Goal: Task Accomplishment & Management: Understand process/instructions

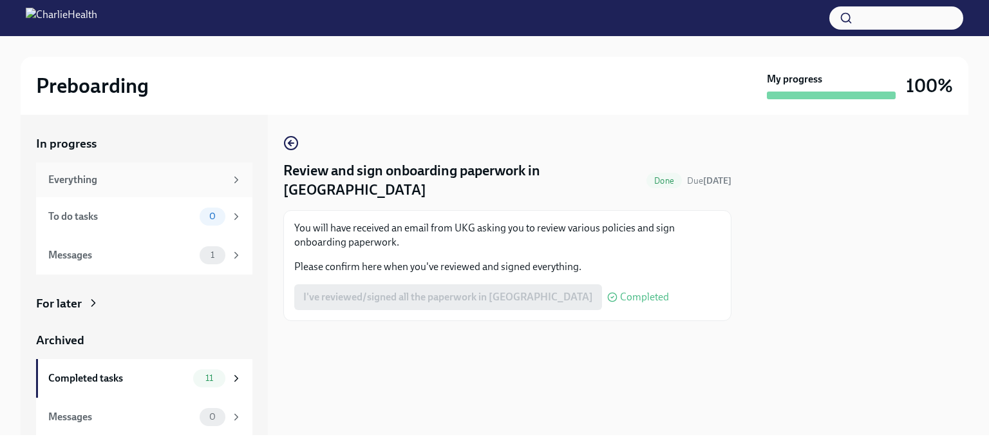
click at [98, 182] on div "Everything" at bounding box center [136, 180] width 177 height 14
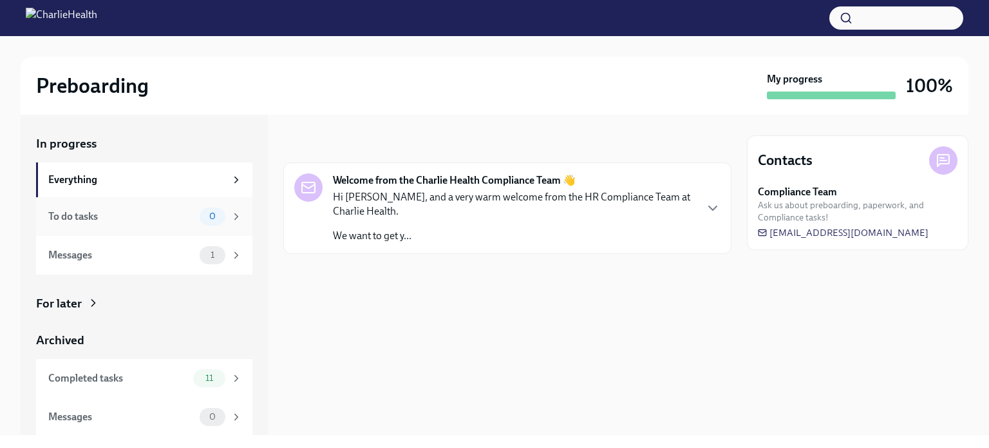
click at [157, 222] on div "To do tasks" at bounding box center [121, 216] width 146 height 14
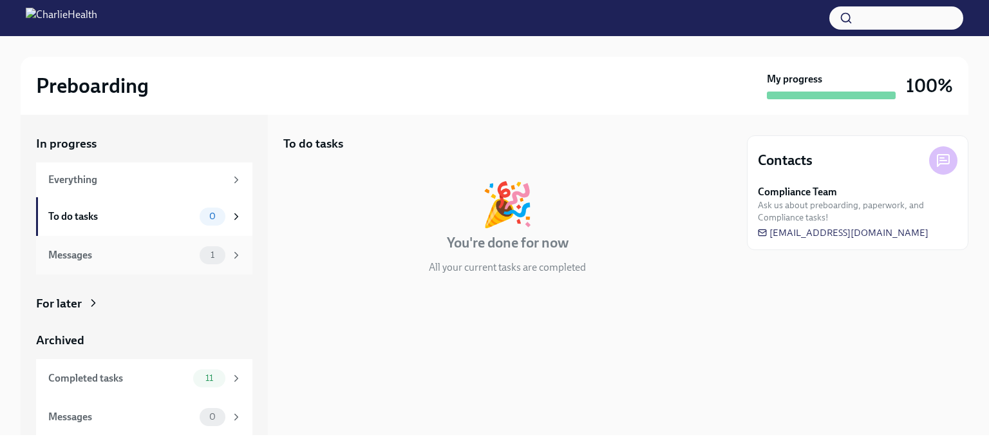
click at [154, 254] on div "Messages" at bounding box center [121, 255] width 146 height 14
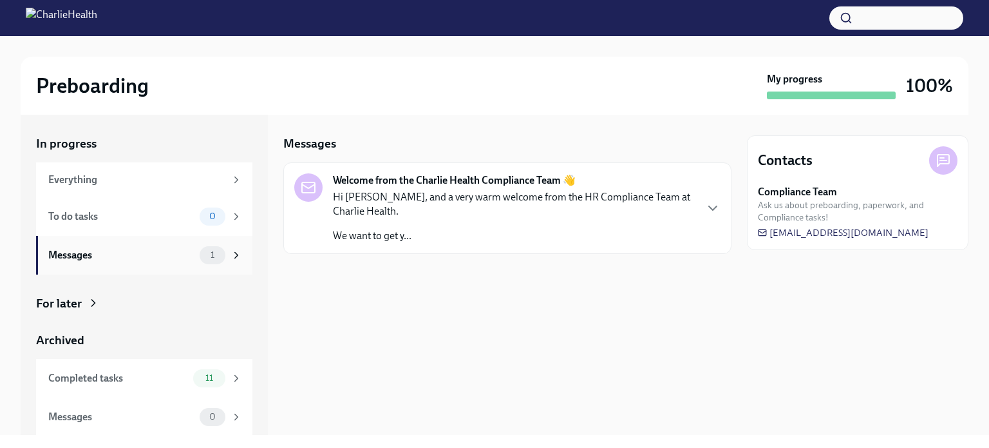
scroll to position [1, 0]
click at [156, 378] on div "Completed tasks" at bounding box center [118, 377] width 140 height 14
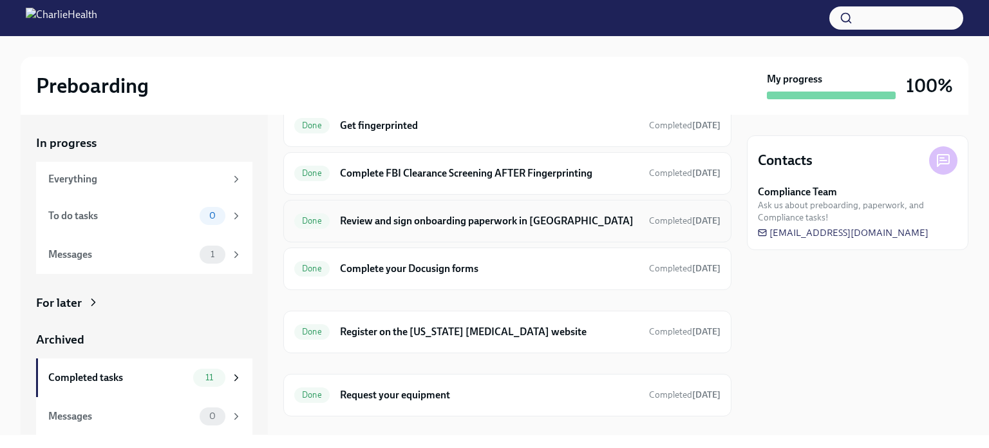
scroll to position [315, 0]
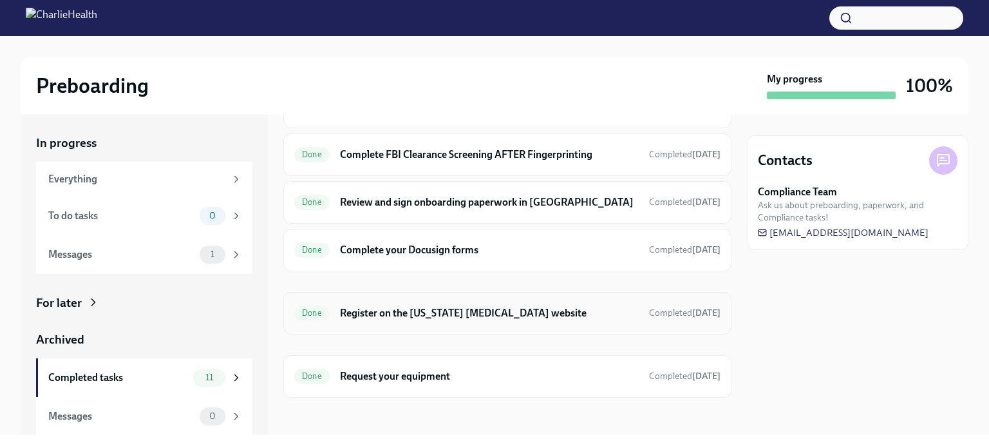
click at [490, 310] on h6 "Register on the [US_STATE] [MEDICAL_DATA] website" at bounding box center [489, 313] width 299 height 14
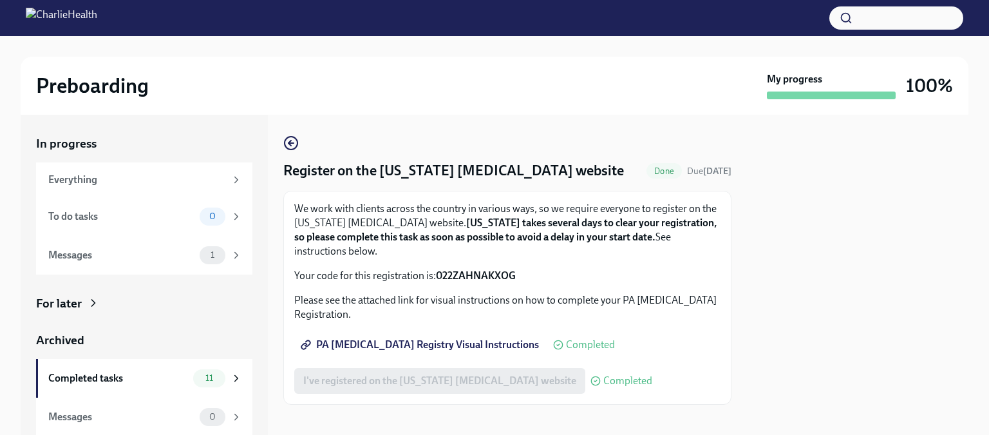
click at [484, 347] on span "PA [MEDICAL_DATA] Registry Visual Instructions" at bounding box center [421, 344] width 236 height 13
click at [126, 213] on div "To do tasks" at bounding box center [121, 216] width 146 height 14
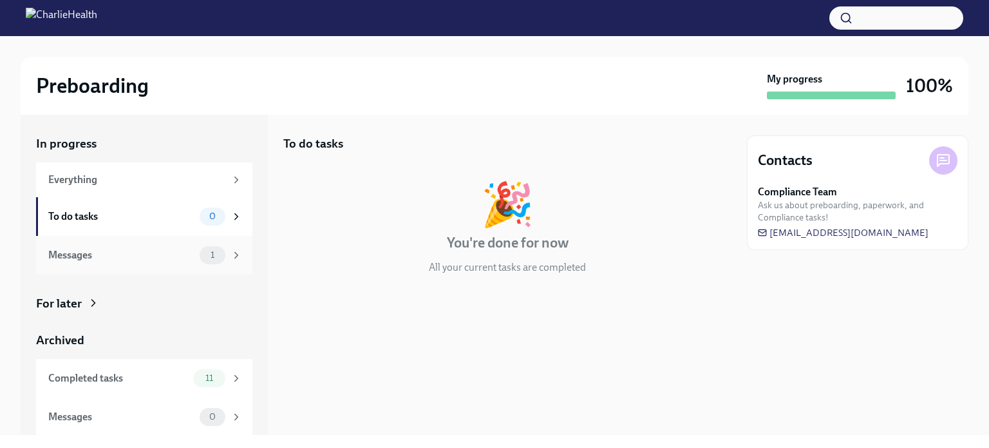
click at [118, 263] on div "Messages 1" at bounding box center [145, 255] width 194 height 18
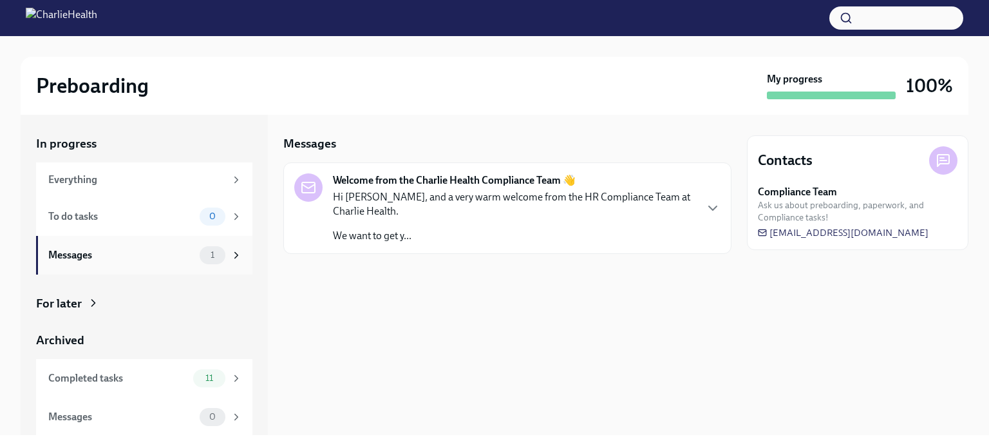
click at [118, 262] on div "Messages 1" at bounding box center [145, 255] width 194 height 18
click at [479, 219] on div "Hi [PERSON_NAME], and a very warm welcome from the HR Compliance Team at Charli…" at bounding box center [514, 216] width 362 height 53
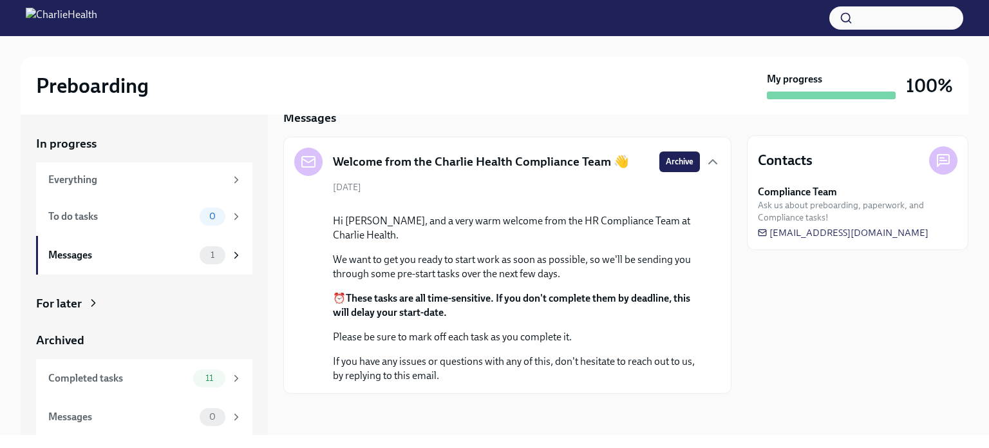
scroll to position [128, 0]
